Goal: Consume media (video, audio): Consume media (video, audio)

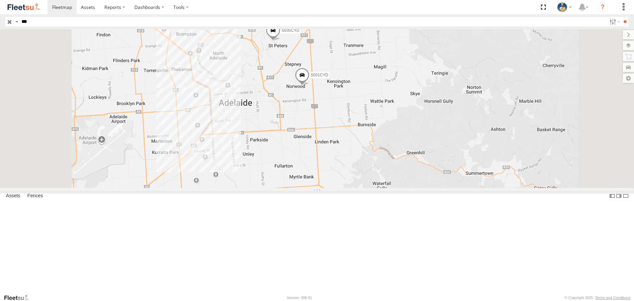
drag, startPoint x: 35, startPoint y: 65, endPoint x: 46, endPoint y: 67, distance: 11.2
click at [0, 0] on div "Deliver It Trucks" at bounding box center [0, 0] width 0 height 0
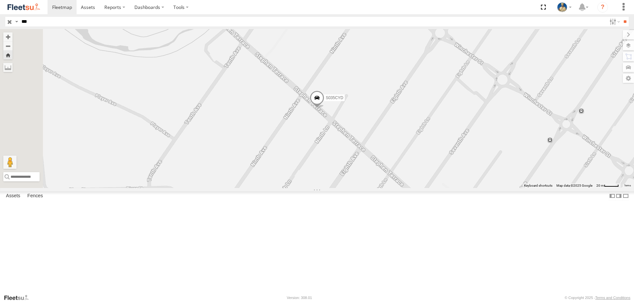
click at [324, 109] on span at bounding box center [317, 100] width 15 height 18
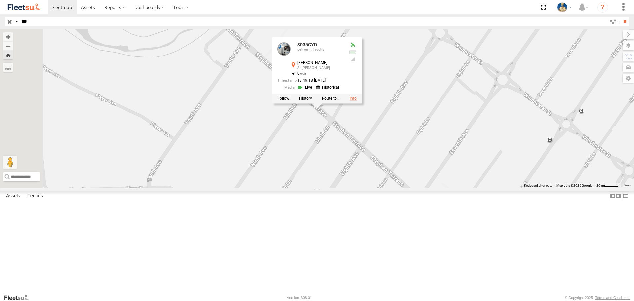
click at [357, 101] on link at bounding box center [353, 98] width 7 height 5
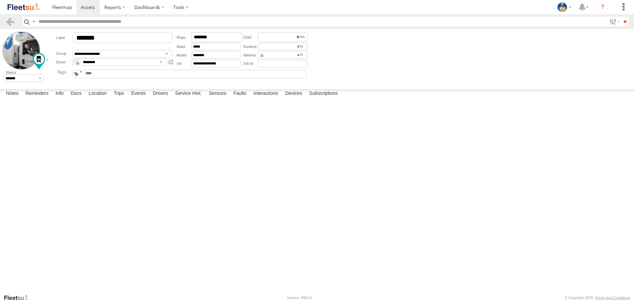
click at [16, 5] on img at bounding box center [24, 7] width 34 height 9
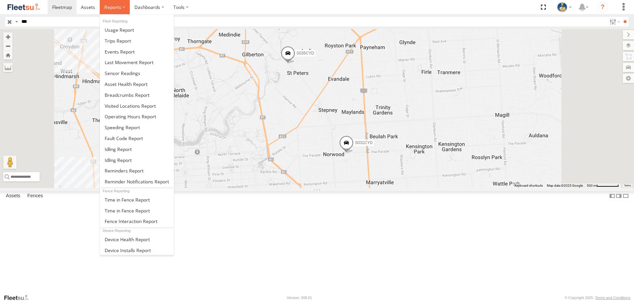
click at [114, 8] on span at bounding box center [112, 7] width 17 height 6
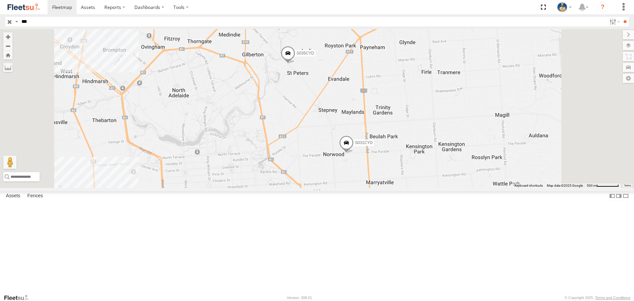
click at [29, 3] on img at bounding box center [24, 7] width 34 height 9
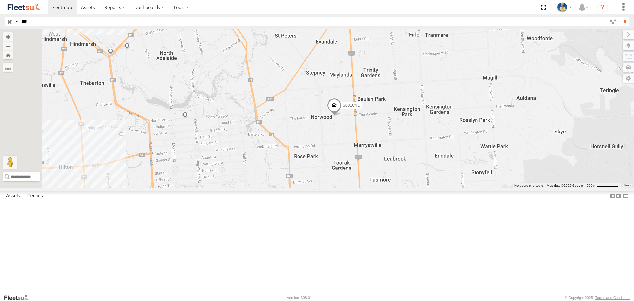
click at [283, 26] on span at bounding box center [275, 18] width 15 height 18
click at [321, 21] on div at bounding box center [276, 17] width 90 height 10
click at [271, 19] on label at bounding box center [264, 16] width 13 height 5
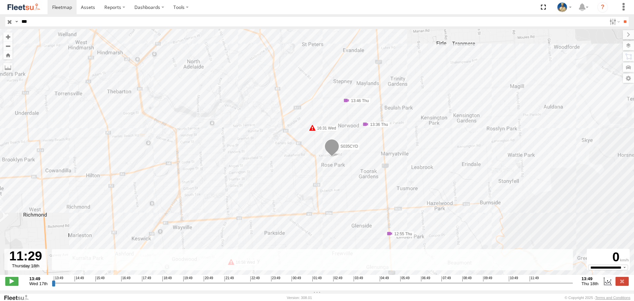
drag, startPoint x: 53, startPoint y: 288, endPoint x: 516, endPoint y: 296, distance: 463.0
click at [519, 286] on input "range" at bounding box center [312, 283] width 521 height 6
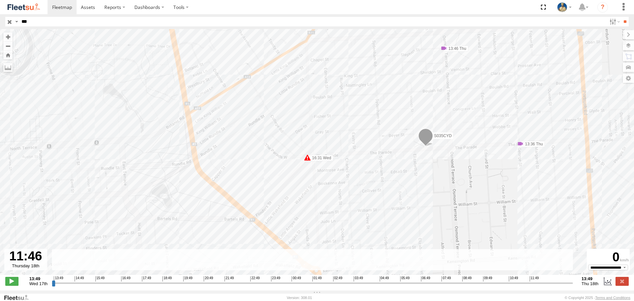
drag, startPoint x: 519, startPoint y: 288, endPoint x: 527, endPoint y: 286, distance: 8.0
click at [527, 286] on input "range" at bounding box center [312, 283] width 521 height 6
type input "**********"
click at [526, 286] on input "range" at bounding box center [312, 283] width 521 height 6
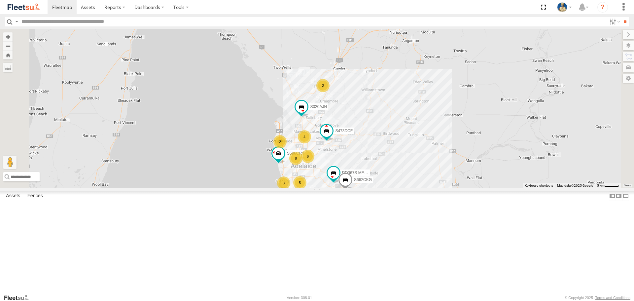
scroll to position [66, 0]
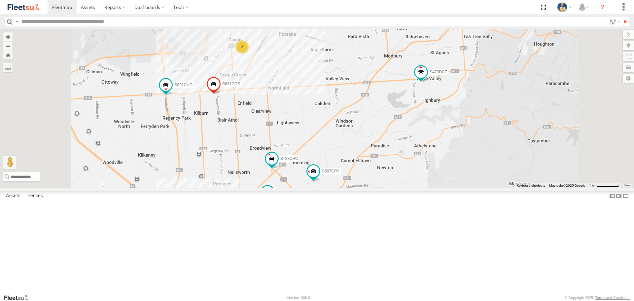
click at [280, 216] on span at bounding box center [272, 207] width 15 height 18
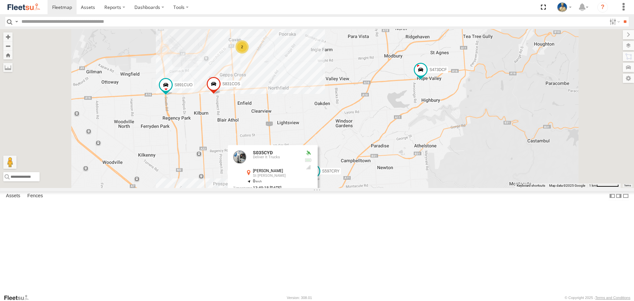
click at [270, 198] on link at bounding box center [261, 195] width 17 height 6
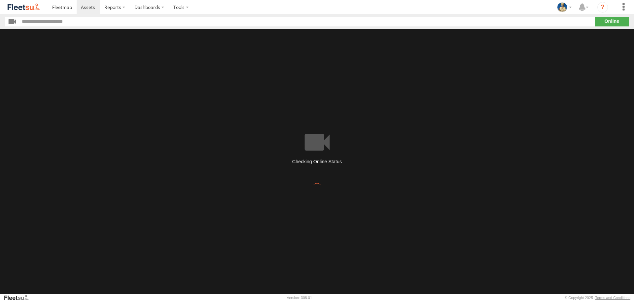
click at [11, 19] on input "button" at bounding box center [12, 22] width 14 height 10
click at [10, 21] on input "button" at bounding box center [12, 22] width 14 height 10
click at [88, 9] on span at bounding box center [88, 7] width 14 height 6
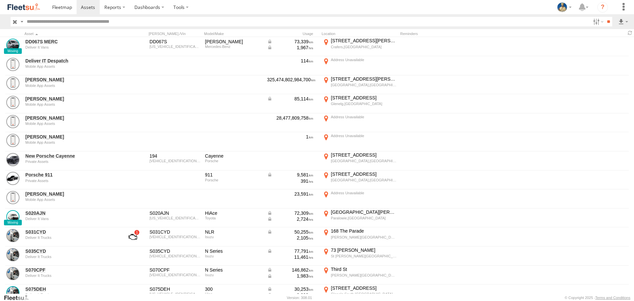
click at [21, 6] on img at bounding box center [24, 7] width 34 height 9
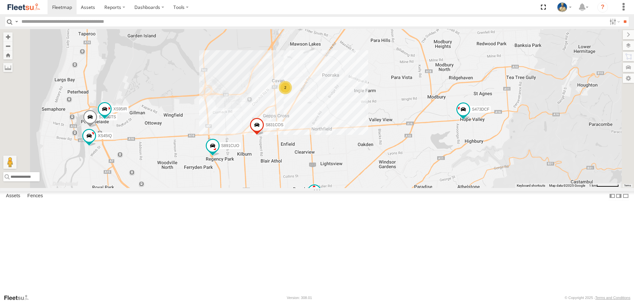
drag, startPoint x: 393, startPoint y: 216, endPoint x: 393, endPoint y: 153, distance: 62.7
click at [393, 168] on div "S020AJN S596CRY S959CNB DD067S MERC S891CUO S473DCF S662CKG Gian Della Porta S3…" at bounding box center [317, 108] width 634 height 159
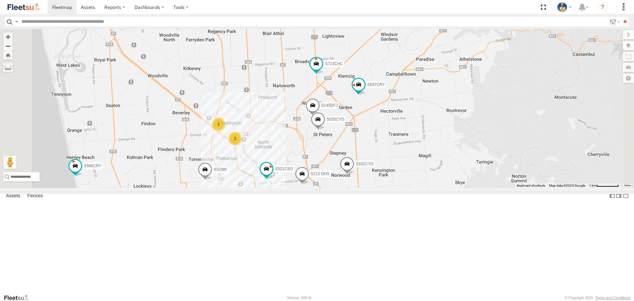
click at [325, 130] on span at bounding box center [318, 121] width 15 height 18
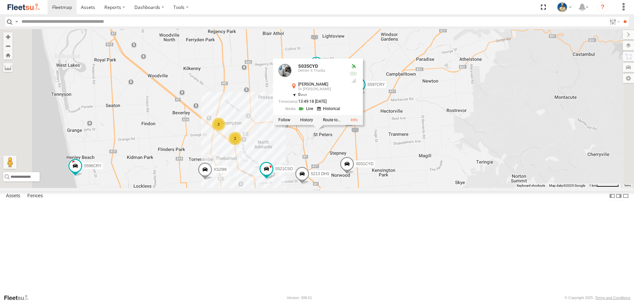
click at [342, 112] on link at bounding box center [329, 109] width 25 height 6
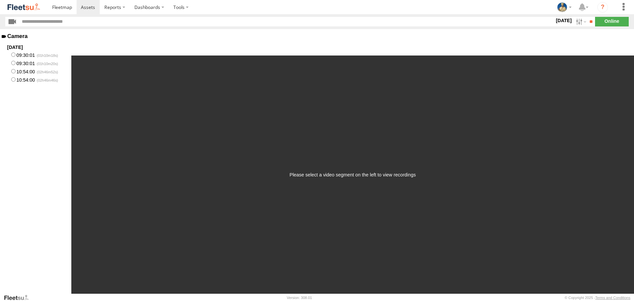
click at [31, 63] on label "09:30:01" at bounding box center [35, 63] width 71 height 8
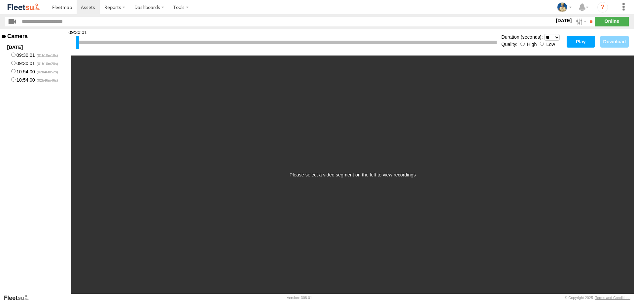
click at [584, 42] on button "Play" at bounding box center [581, 42] width 28 height 12
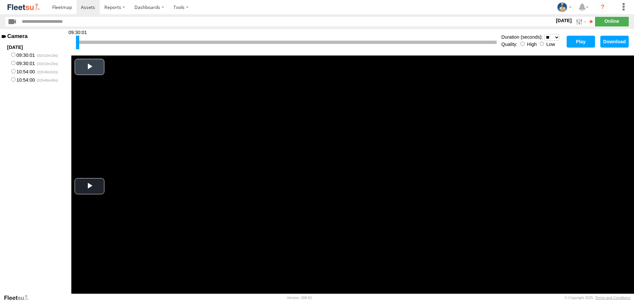
click at [89, 67] on span "Video Player" at bounding box center [89, 67] width 0 height 0
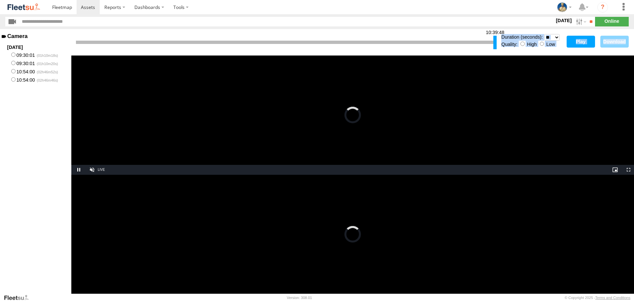
drag, startPoint x: 77, startPoint y: 42, endPoint x: 495, endPoint y: 57, distance: 417.7
click at [495, 57] on div "10:39:48 Duration (seconds): * ** ** ** ** ** ** *** *** *** *** Quality: High …" at bounding box center [352, 161] width 563 height 265
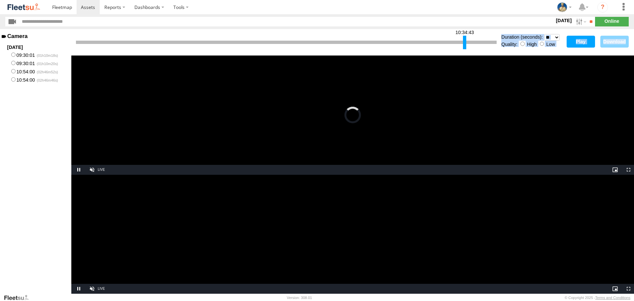
click at [464, 38] on div at bounding box center [464, 43] width 3 height 14
click at [464, 39] on div at bounding box center [464, 43] width 3 height 14
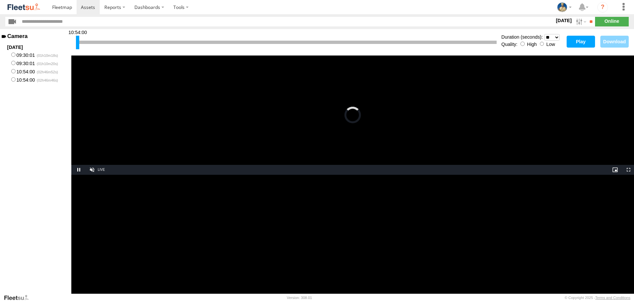
click at [585, 39] on button "Play" at bounding box center [581, 42] width 28 height 12
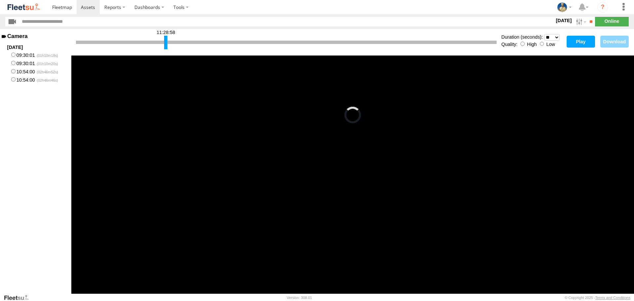
drag, startPoint x: 77, startPoint y: 41, endPoint x: 165, endPoint y: 41, distance: 88.2
click at [165, 41] on div at bounding box center [165, 43] width 3 height 14
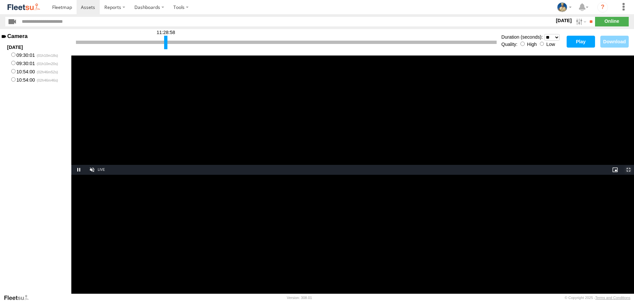
click at [628, 170] on span "Video Player" at bounding box center [627, 170] width 13 height 0
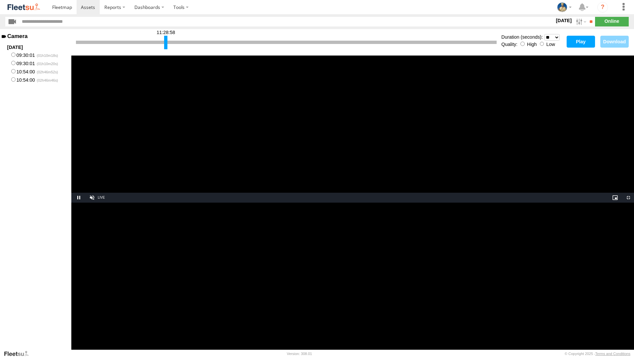
click at [613, 195] on video "Video Player" at bounding box center [352, 128] width 563 height 147
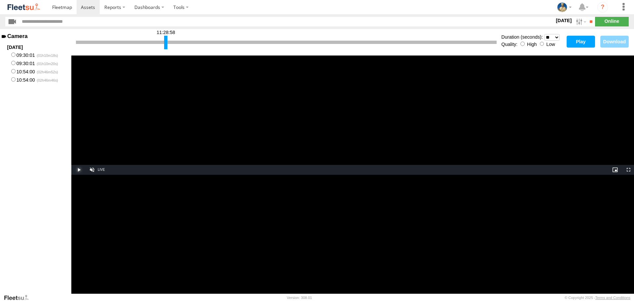
click at [79, 170] on span "Video Player" at bounding box center [77, 170] width 13 height 0
drag, startPoint x: 165, startPoint y: 42, endPoint x: 346, endPoint y: 57, distance: 181.9
click at [346, 57] on div "12:40:53 Duration (seconds): * ** ** ** ** ** ** *** *** *** *** Quality: High …" at bounding box center [352, 161] width 563 height 265
click at [16, 23] on input "button" at bounding box center [12, 22] width 14 height 10
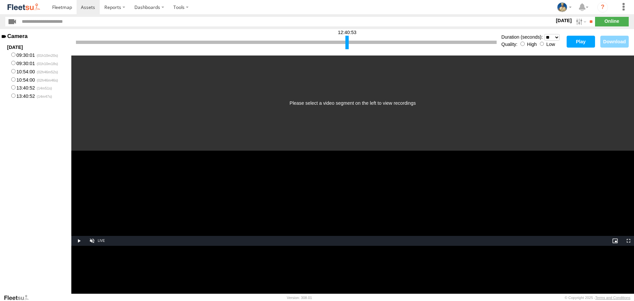
click at [27, 65] on label "09:30:01" at bounding box center [35, 63] width 71 height 8
click at [582, 41] on button "Play" at bounding box center [581, 42] width 28 height 12
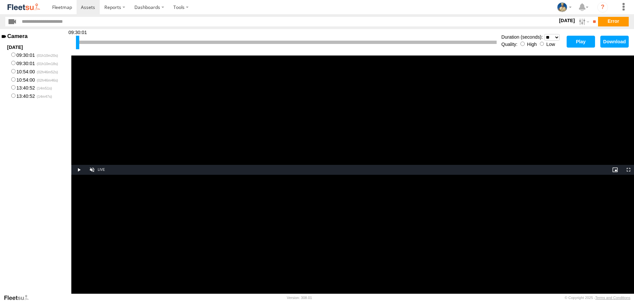
click at [27, 75] on label "10:54:00" at bounding box center [35, 79] width 71 height 8
click at [583, 38] on button "Play" at bounding box center [581, 42] width 28 height 12
click at [569, 46] on button "Play" at bounding box center [581, 42] width 28 height 12
click at [17, 80] on label "10:54:00" at bounding box center [35, 79] width 71 height 8
click at [577, 44] on button "Play" at bounding box center [581, 42] width 28 height 12
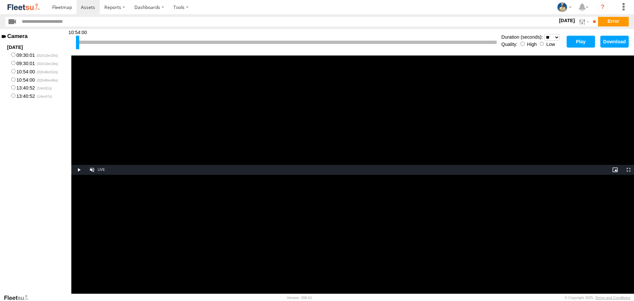
click at [377, 126] on video "Video Player" at bounding box center [352, 114] width 563 height 119
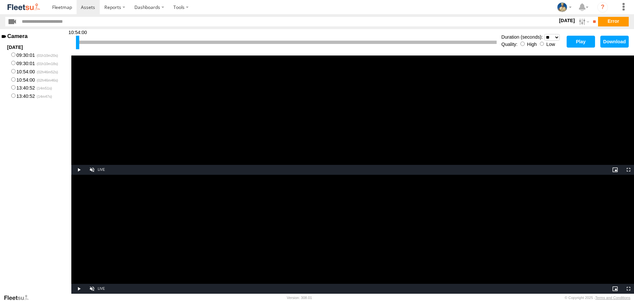
click at [18, 94] on label "13:40:52" at bounding box center [35, 95] width 71 height 8
click at [581, 44] on button "Play" at bounding box center [581, 42] width 28 height 12
click at [578, 40] on button "Play" at bounding box center [581, 42] width 28 height 12
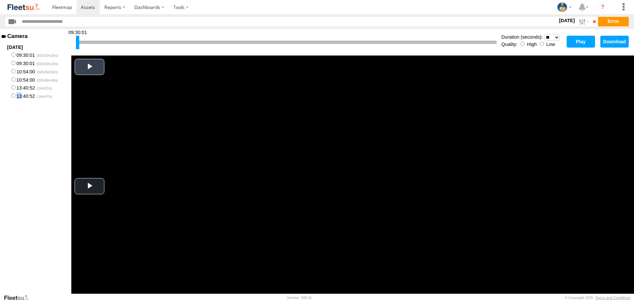
click at [89, 67] on span "Video Player" at bounding box center [89, 67] width 0 height 0
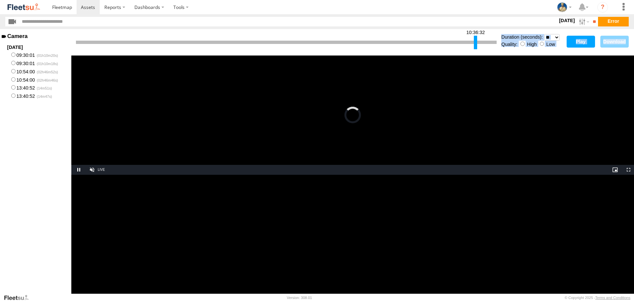
drag, startPoint x: 77, startPoint y: 41, endPoint x: 475, endPoint y: 66, distance: 398.7
click at [475, 66] on div "10:36:32 Duration (seconds): * ** ** ** ** ** ** *** *** *** *** Quality: High …" at bounding box center [352, 161] width 563 height 265
click at [476, 43] on div at bounding box center [475, 43] width 3 height 14
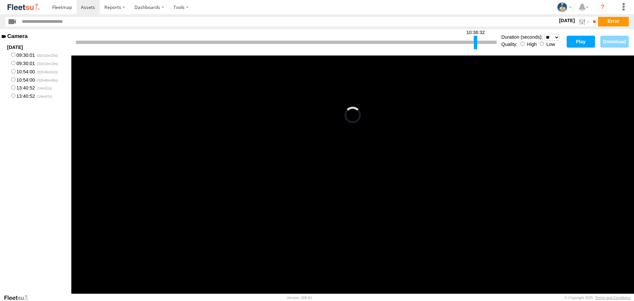
click at [584, 44] on button "Play" at bounding box center [581, 42] width 28 height 12
click at [484, 42] on div at bounding box center [286, 42] width 421 height 3
click at [488, 42] on div at bounding box center [286, 42] width 421 height 3
click at [148, 7] on label "Dashboards" at bounding box center [149, 7] width 39 height 14
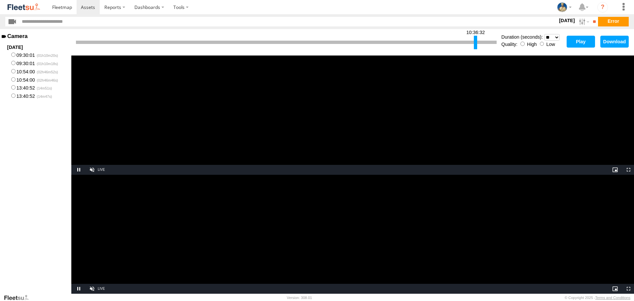
click at [587, 42] on button "Play" at bounding box center [581, 42] width 28 height 12
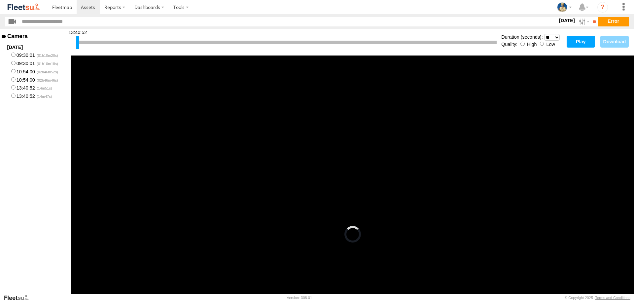
click at [579, 44] on button "Play" at bounding box center [581, 42] width 28 height 12
click at [22, 8] on img at bounding box center [24, 7] width 34 height 9
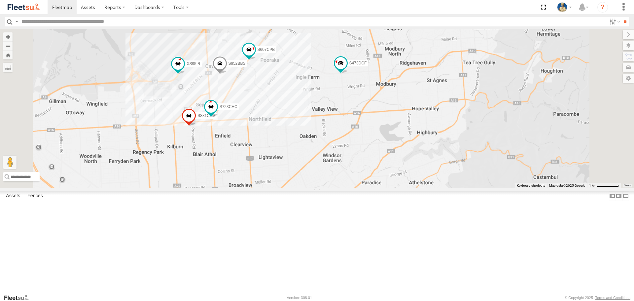
click at [364, 119] on div "S020AJN S596CRY S959CNB DD067S MERC S473DCF S662CKG XS29IK S952BBS S831COS S723…" at bounding box center [317, 108] width 634 height 159
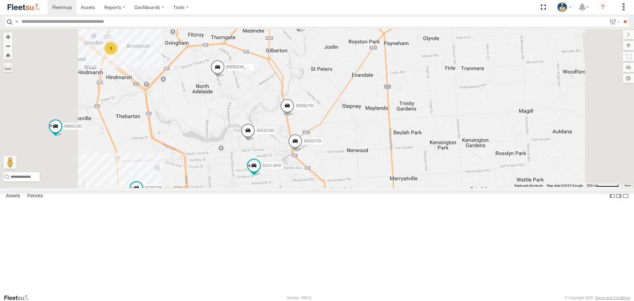
click at [295, 117] on span at bounding box center [287, 108] width 15 height 18
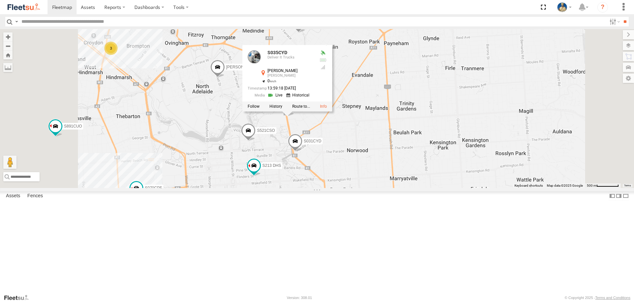
click at [311, 98] on link at bounding box center [298, 95] width 25 height 6
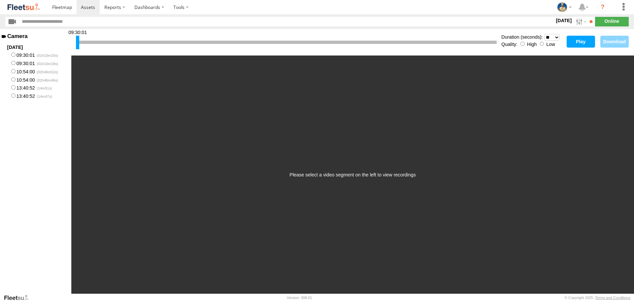
click at [584, 42] on button "Play" at bounding box center [581, 42] width 28 height 12
click at [558, 37] on select "* ** ** ** ** ** ** *** *** *** ***" at bounding box center [552, 37] width 16 height 7
click at [474, 34] on div "09:30:01" at bounding box center [286, 42] width 421 height 17
click at [578, 45] on button "Play" at bounding box center [581, 42] width 28 height 12
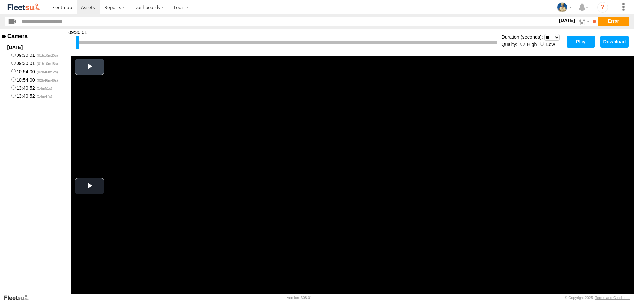
click at [89, 67] on span "Video Player" at bounding box center [89, 67] width 0 height 0
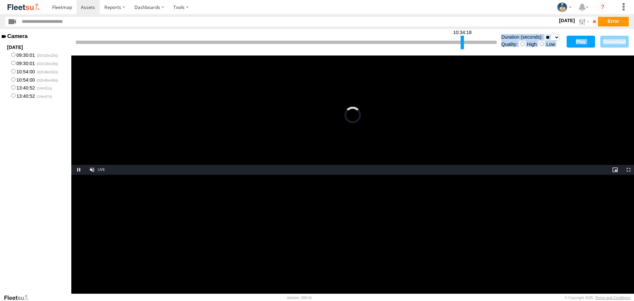
drag, startPoint x: 77, startPoint y: 40, endPoint x: 462, endPoint y: 75, distance: 386.3
click at [462, 75] on div "10:34:18 Duration (seconds): * ** ** ** ** ** ** *** *** *** *** Quality: High …" at bounding box center [352, 161] width 563 height 265
click at [583, 41] on button "Play" at bounding box center [581, 42] width 28 height 12
click at [579, 43] on button "Play" at bounding box center [581, 42] width 28 height 12
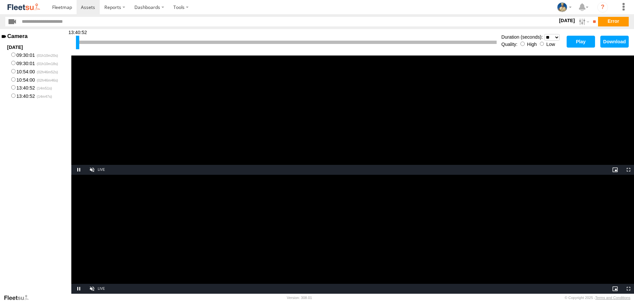
click at [31, 21] on input "text" at bounding box center [288, 22] width 538 height 10
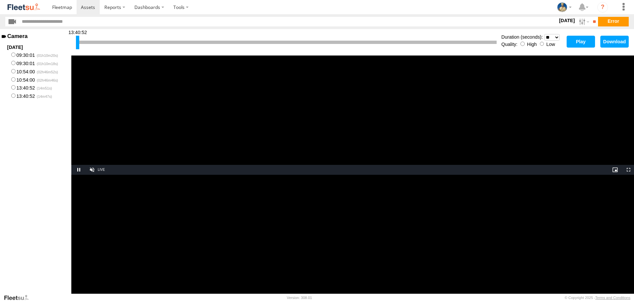
click at [12, 23] on input "button" at bounding box center [12, 22] width 14 height 10
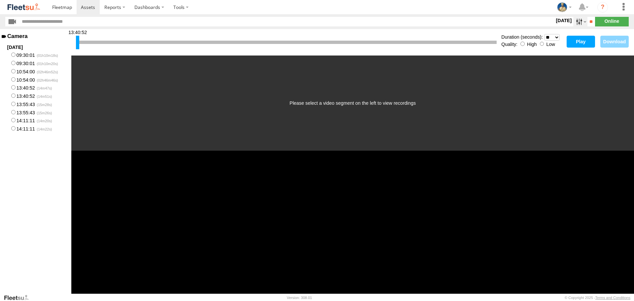
click at [576, 25] on label at bounding box center [580, 22] width 14 height 10
click at [622, 24] on section "18 Sep 25 S M T W T F S S M T W" at bounding box center [316, 22] width 623 height 10
click at [614, 22] on section "18 Sep 25 S M T W T F S S M T W" at bounding box center [316, 22] width 623 height 10
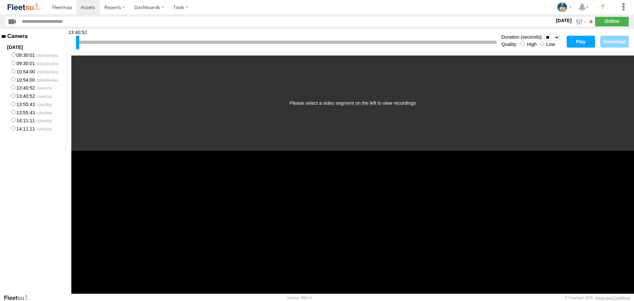
click at [614, 22] on section "18 Sep 25 S M T W T F S S M T W" at bounding box center [316, 22] width 623 height 10
click at [33, 6] on img at bounding box center [24, 7] width 34 height 9
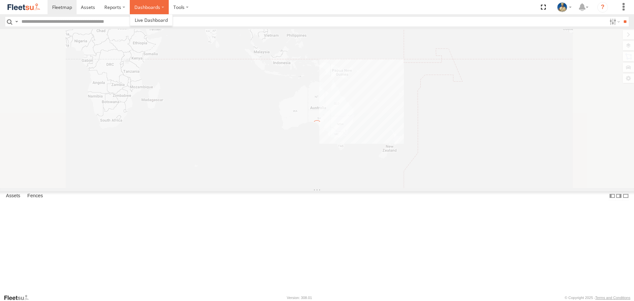
click at [153, 8] on label "Dashboards" at bounding box center [149, 7] width 39 height 14
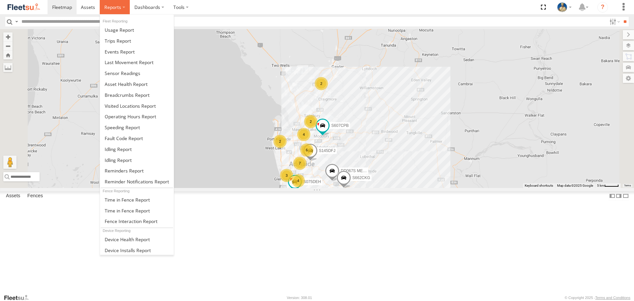
click at [119, 5] on span at bounding box center [112, 7] width 17 height 6
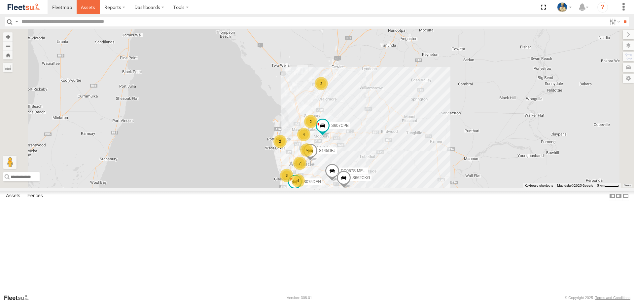
click at [96, 6] on link at bounding box center [88, 7] width 23 height 14
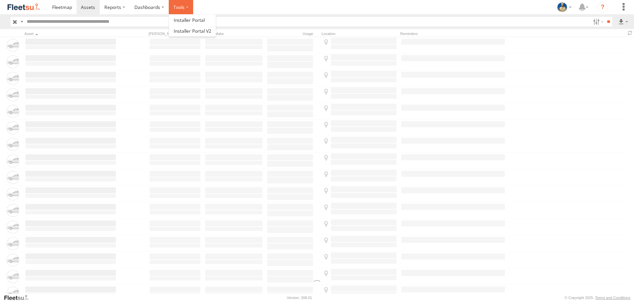
click at [178, 7] on label at bounding box center [181, 7] width 24 height 14
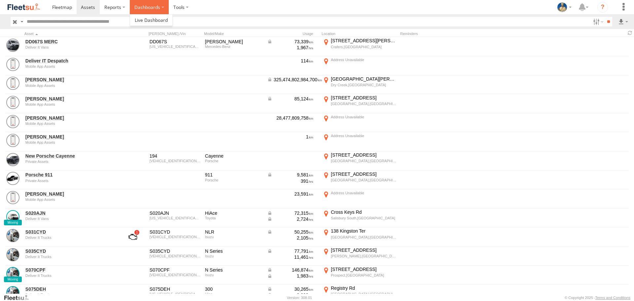
click at [150, 8] on label "Dashboards" at bounding box center [149, 7] width 39 height 14
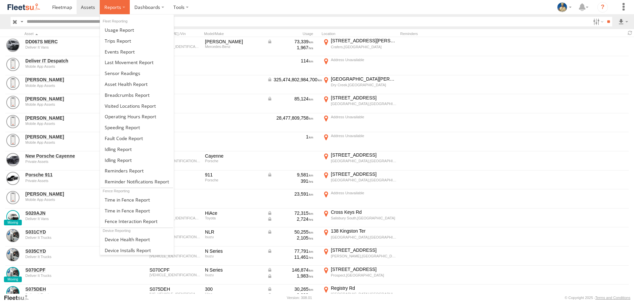
click at [115, 3] on label at bounding box center [115, 7] width 30 height 14
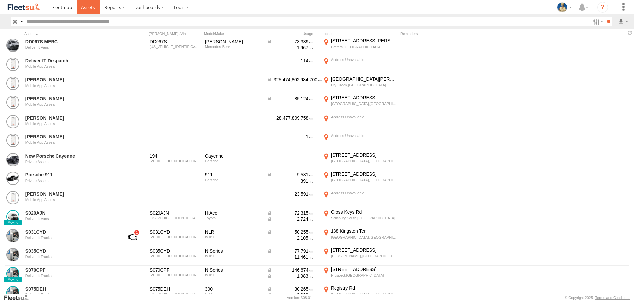
click at [85, 4] on link at bounding box center [88, 7] width 23 height 14
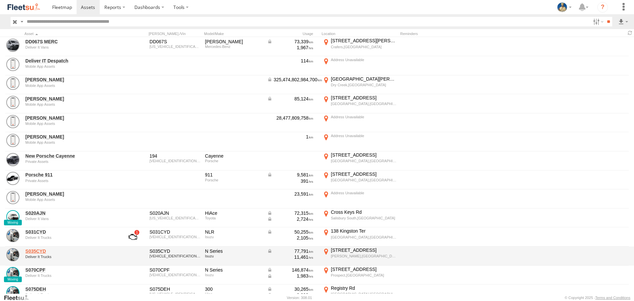
click at [37, 250] on link "S035CYD" at bounding box center [70, 251] width 90 height 6
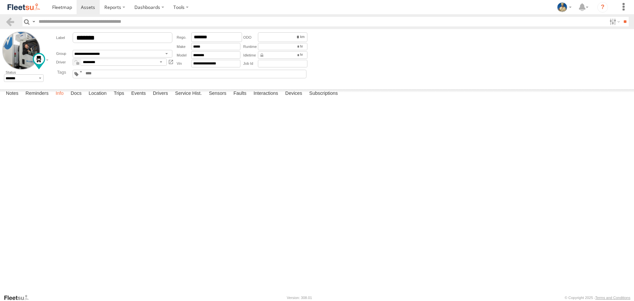
click at [64, 98] on label "Info" at bounding box center [59, 93] width 15 height 9
click at [78, 98] on label "Docs" at bounding box center [76, 93] width 18 height 9
click at [96, 98] on label "Location" at bounding box center [97, 93] width 25 height 9
click at [612, 21] on label at bounding box center [614, 22] width 14 height 10
click at [98, 4] on link at bounding box center [88, 7] width 23 height 14
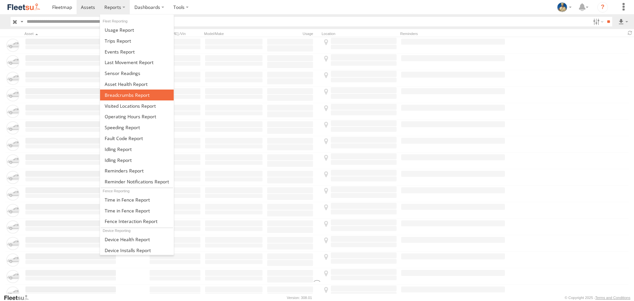
click at [132, 95] on span at bounding box center [127, 95] width 45 height 6
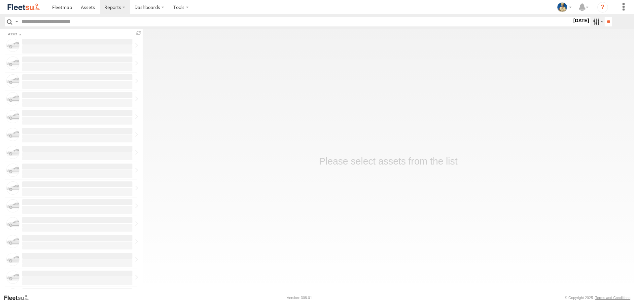
click at [594, 19] on label at bounding box center [597, 22] width 14 height 10
click at [0, 0] on label at bounding box center [0, 0] width 0 height 0
click at [612, 22] on input "**" at bounding box center [609, 22] width 8 height 10
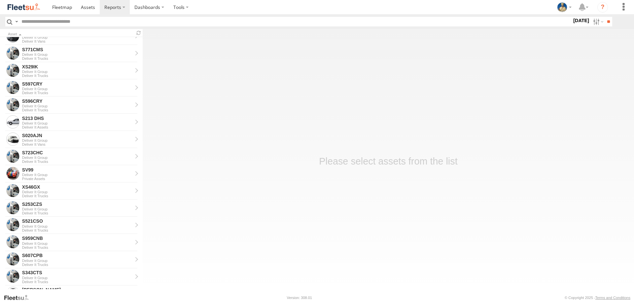
scroll to position [33, 0]
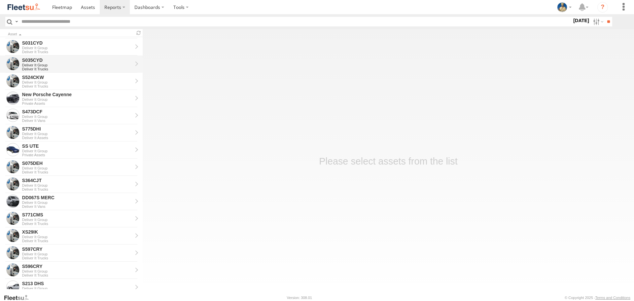
click at [48, 66] on div "Deliver It Group" at bounding box center [77, 65] width 110 height 4
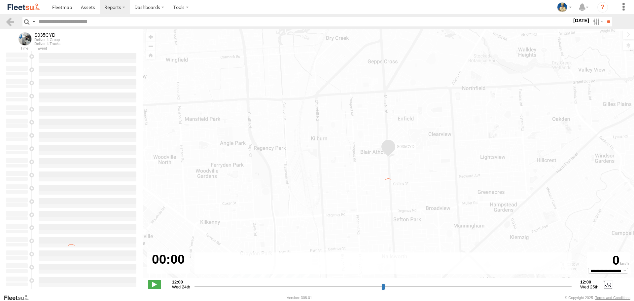
type input "**********"
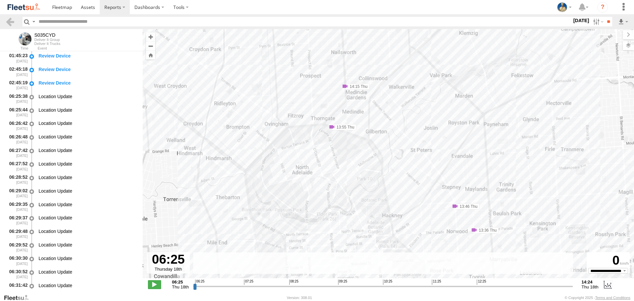
click at [346, 87] on span at bounding box center [345, 86] width 7 height 7
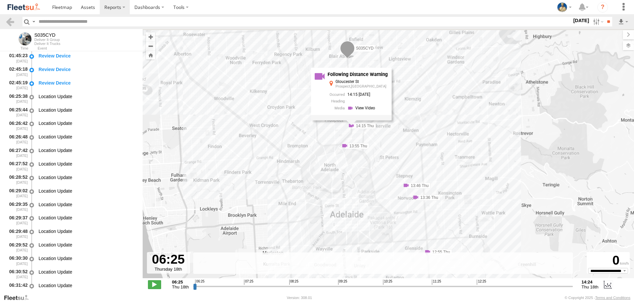
drag, startPoint x: 445, startPoint y: 90, endPoint x: 430, endPoint y: 167, distance: 77.8
click at [430, 167] on div "S035CYD 10:07 Thu 12:55 Thu 13:36 Thu 13:46 Thu 13:55 Thu 14:15 Thu Following D…" at bounding box center [388, 157] width 491 height 256
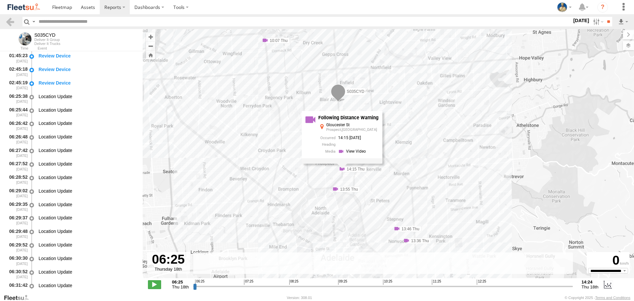
click at [337, 91] on span at bounding box center [338, 93] width 15 height 18
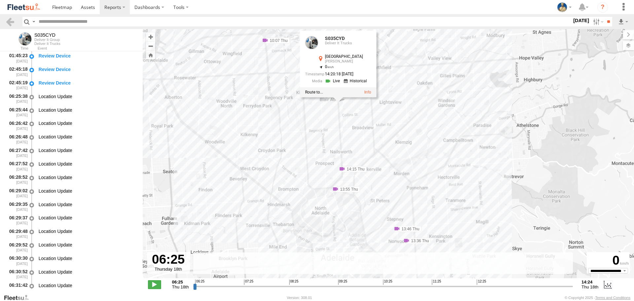
click at [356, 82] on link at bounding box center [356, 81] width 25 height 6
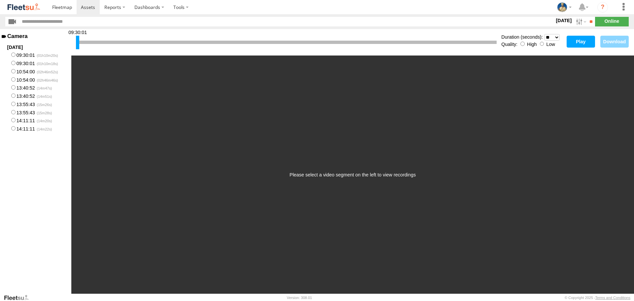
click at [585, 43] on button "Play" at bounding box center [581, 42] width 28 height 12
click at [579, 43] on button "Play" at bounding box center [581, 42] width 28 height 12
click at [576, 42] on button "Play" at bounding box center [581, 42] width 28 height 12
click at [616, 43] on div "09:30:01 Duration (seconds): * ** ** ** ** ** ** *** *** *** *** Quality: High …" at bounding box center [352, 42] width 563 height 26
click at [583, 45] on button "Play" at bounding box center [581, 42] width 28 height 12
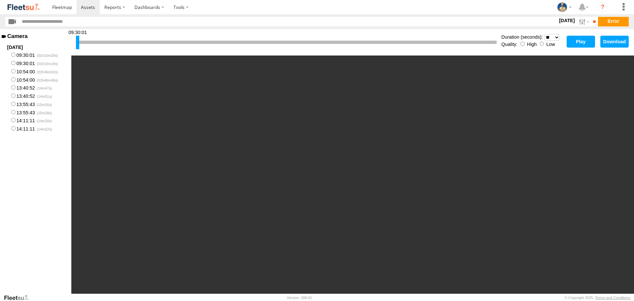
click at [613, 43] on button "Download" at bounding box center [614, 42] width 28 height 12
click at [582, 45] on button "Play" at bounding box center [581, 42] width 28 height 12
click at [13, 11] on img at bounding box center [24, 7] width 34 height 9
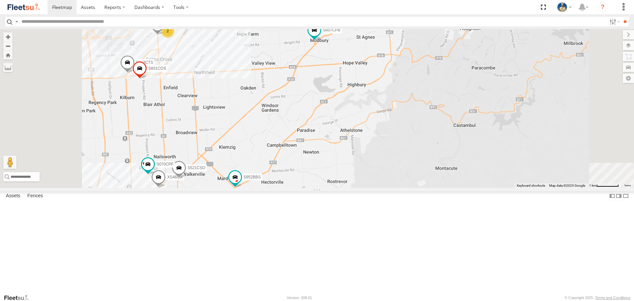
click at [398, 171] on div "S075DEH S959CNB DD067S MERC S662CKG S607CPB S343CTS S952BBS XS46GX S831COS S521…" at bounding box center [317, 108] width 634 height 159
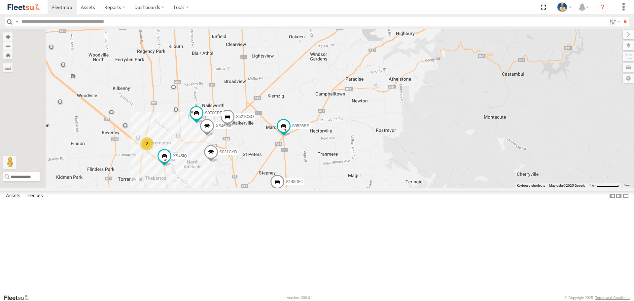
drag, startPoint x: 458, startPoint y: 208, endPoint x: 465, endPoint y: 199, distance: 10.9
click at [463, 188] on div "S075DEH S959CNB DD067S MERC S662CKG S607CPB S145DFJ S343CTS S952BBS XS46GX S831…" at bounding box center [317, 108] width 634 height 159
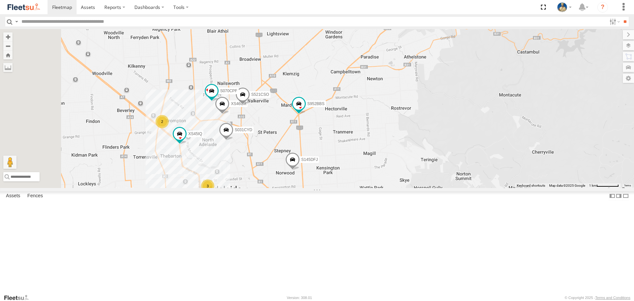
drag, startPoint x: 356, startPoint y: 93, endPoint x: 414, endPoint y: 177, distance: 101.5
click at [407, 174] on div "S075DEH S959CNB DD067S MERC S662CKG S607CPB S145DFJ S343CTS S952BBS XS46GX S831…" at bounding box center [317, 108] width 634 height 159
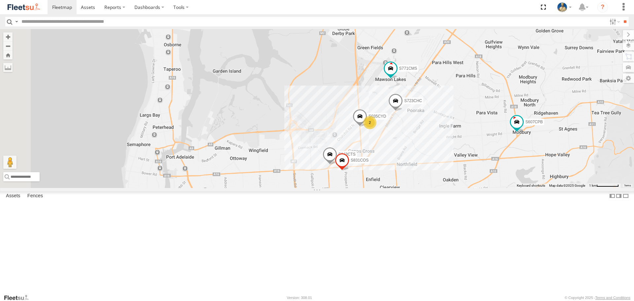
click at [367, 127] on span at bounding box center [360, 118] width 15 height 18
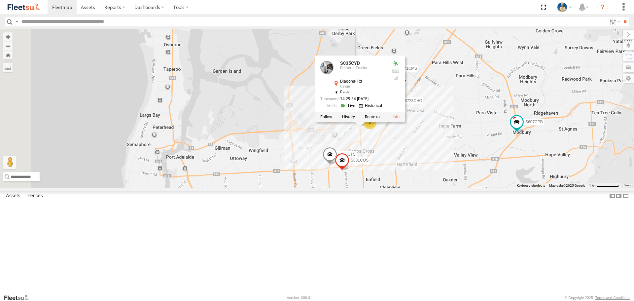
click at [384, 109] on link at bounding box center [371, 106] width 25 height 6
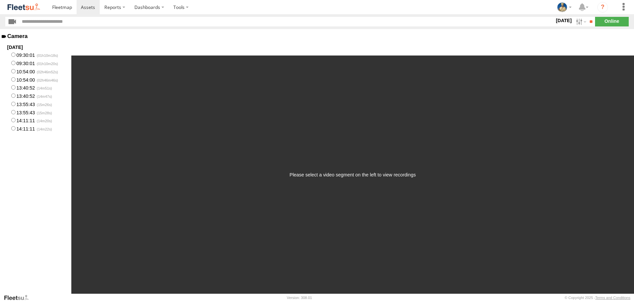
click at [21, 64] on label "09:30:01" at bounding box center [35, 63] width 71 height 8
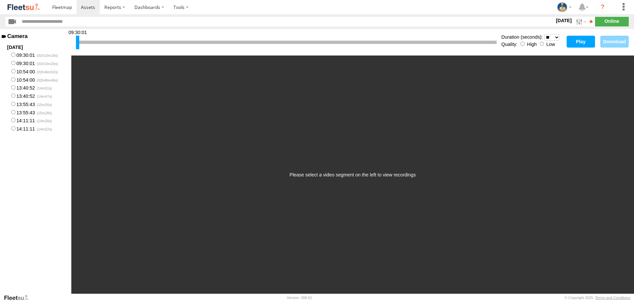
click at [573, 38] on button "Play" at bounding box center [581, 42] width 28 height 12
click at [579, 44] on button "Play" at bounding box center [581, 42] width 28 height 12
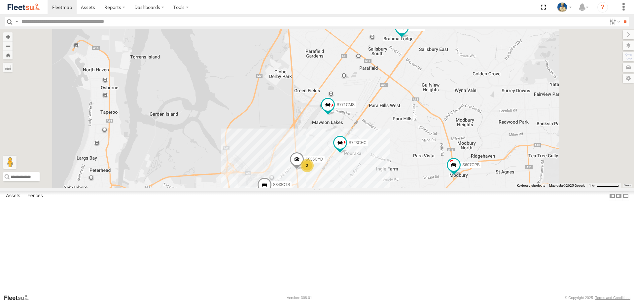
click at [314, 172] on div "2" at bounding box center [307, 165] width 13 height 13
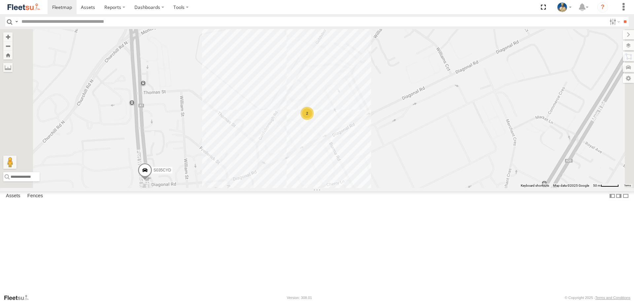
click at [152, 181] on span at bounding box center [145, 172] width 15 height 18
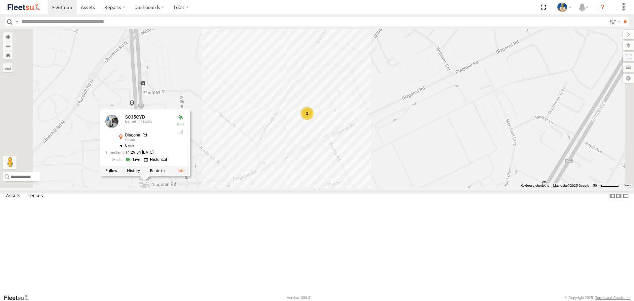
click at [169, 163] on link at bounding box center [156, 160] width 25 height 6
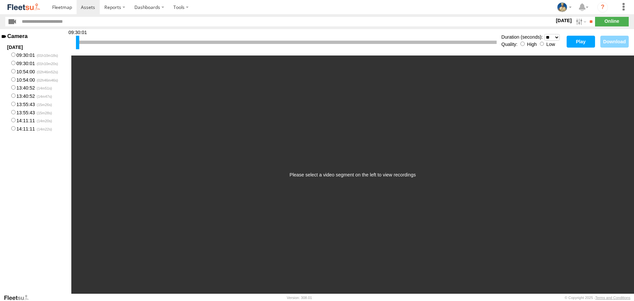
click at [581, 43] on button "Play" at bounding box center [581, 42] width 28 height 12
